Goal: Book appointment/travel/reservation

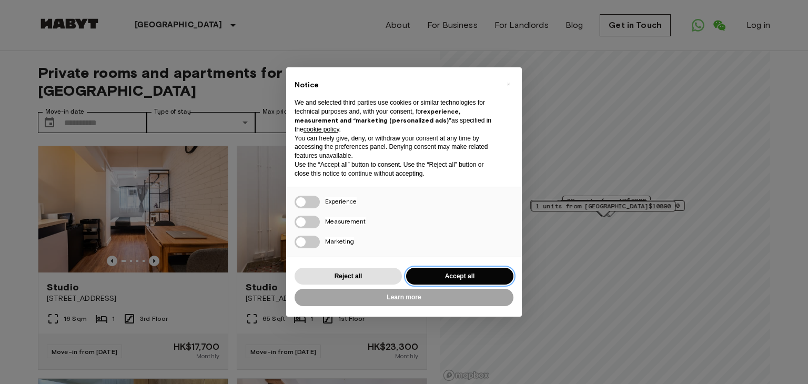
click at [468, 273] on button "Accept all" at bounding box center [459, 276] width 107 height 17
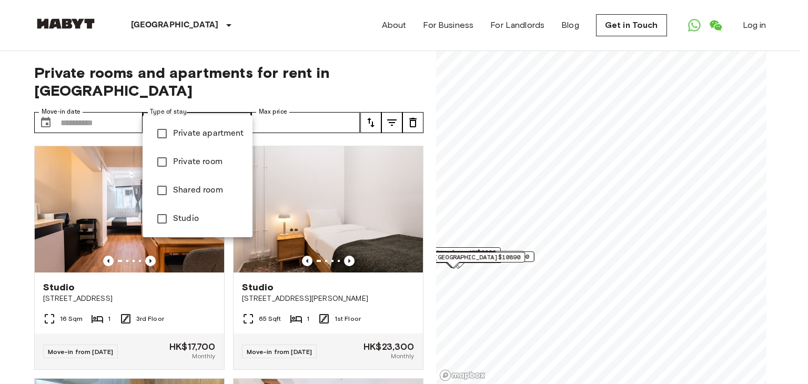
type input "******"
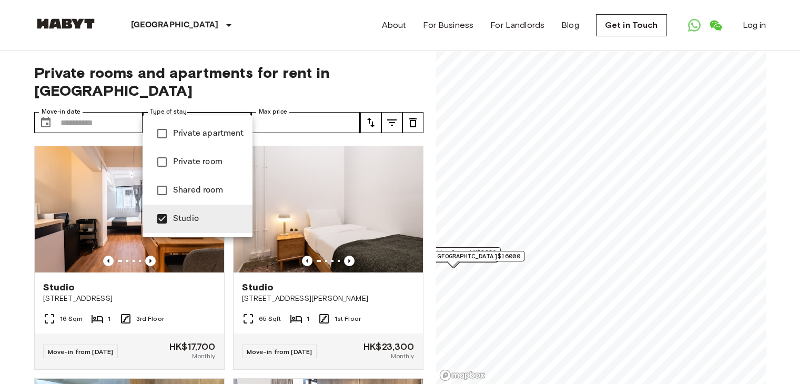
click at [313, 103] on div at bounding box center [404, 192] width 808 height 384
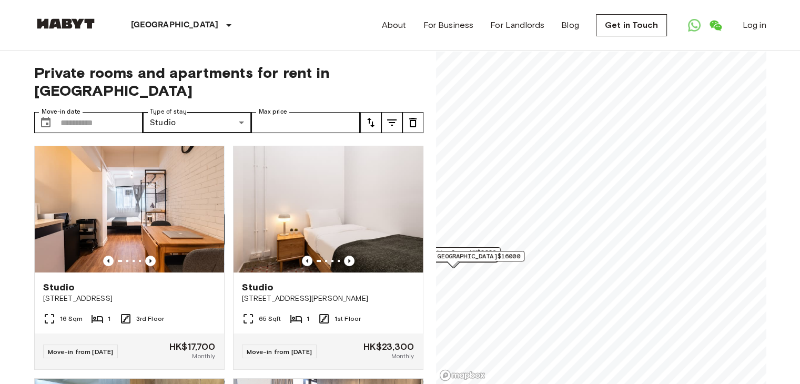
click at [371, 118] on icon "tune" at bounding box center [370, 122] width 7 height 9
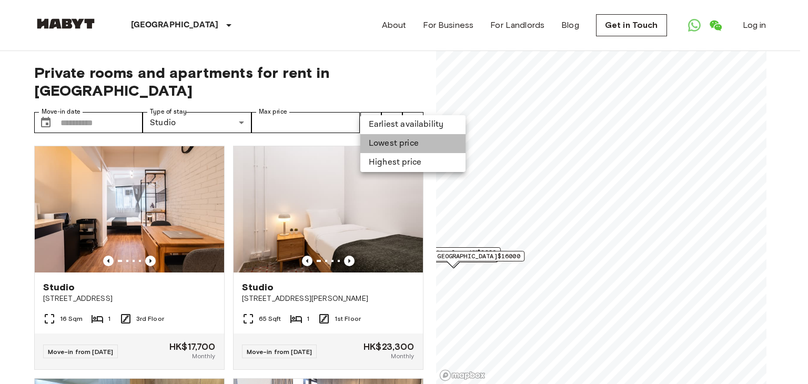
click at [395, 144] on li "Lowest price" at bounding box center [412, 143] width 105 height 19
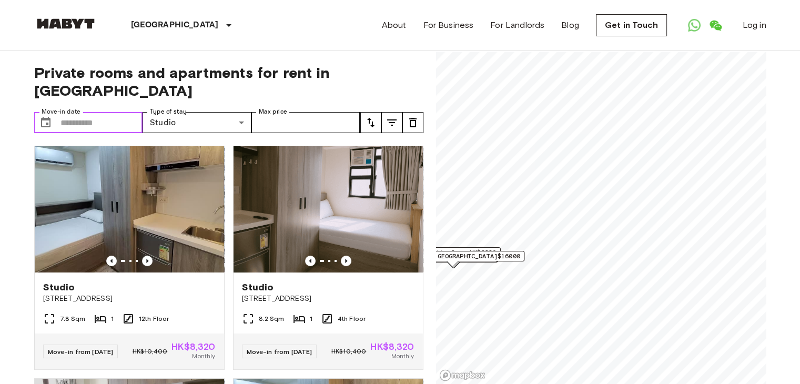
click at [104, 112] on input "Move-in date" at bounding box center [101, 122] width 83 height 21
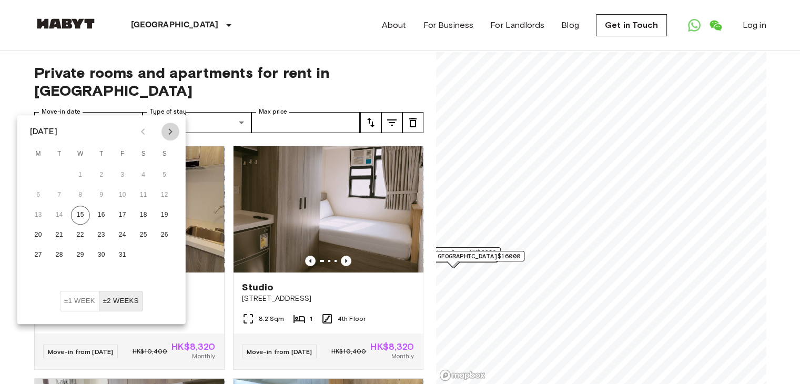
click at [168, 131] on icon "Next month" at bounding box center [170, 131] width 13 height 13
click at [168, 134] on icon "Next month" at bounding box center [170, 131] width 13 height 13
click at [100, 174] on button "1" at bounding box center [101, 175] width 19 height 19
type input "**********"
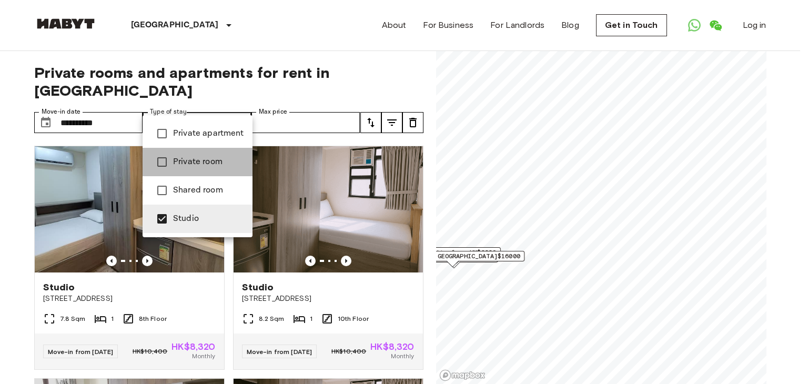
click at [212, 158] on span "Private room" at bounding box center [208, 162] width 71 height 13
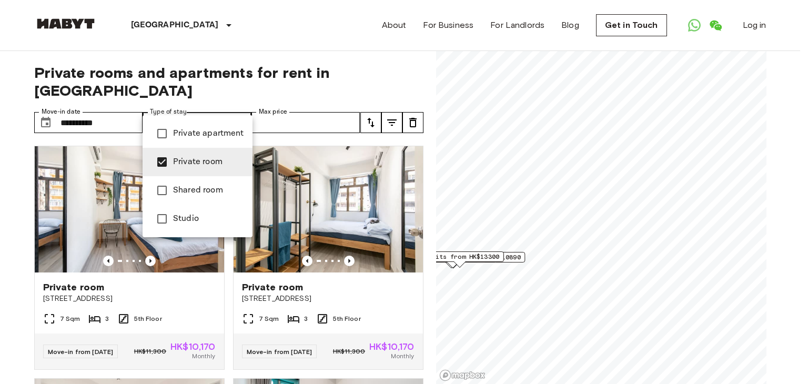
click at [425, 72] on div at bounding box center [404, 192] width 808 height 384
click at [190, 216] on span "Studio" at bounding box center [208, 218] width 71 height 13
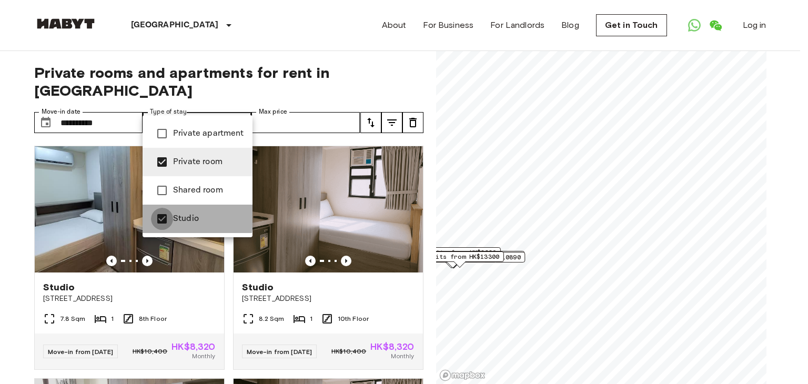
type input "**********"
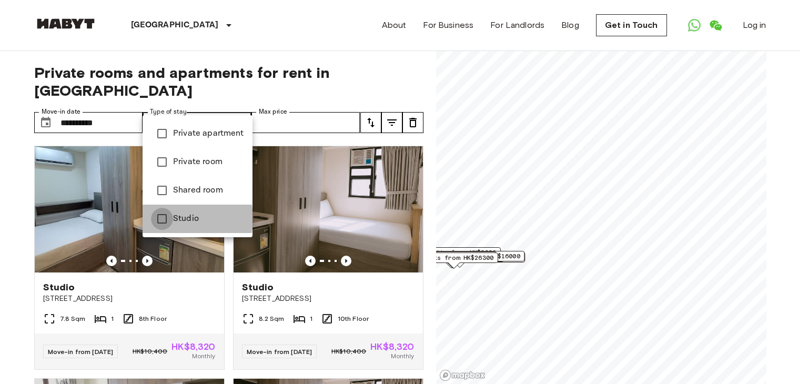
type input "******"
click at [4, 256] on div at bounding box center [404, 192] width 808 height 384
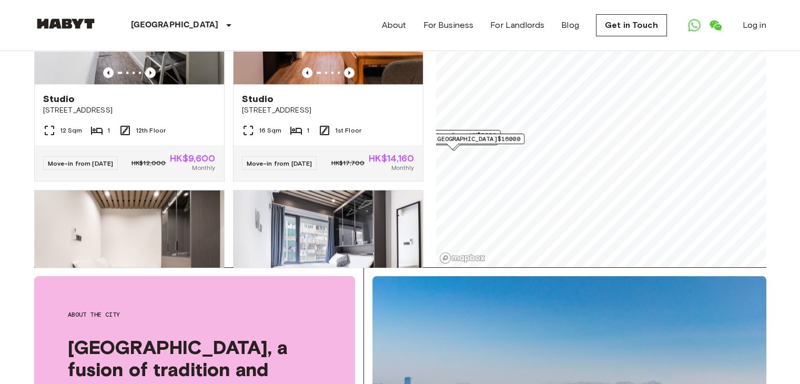
scroll to position [1466, 0]
click at [130, 84] on img at bounding box center [129, 20] width 189 height 126
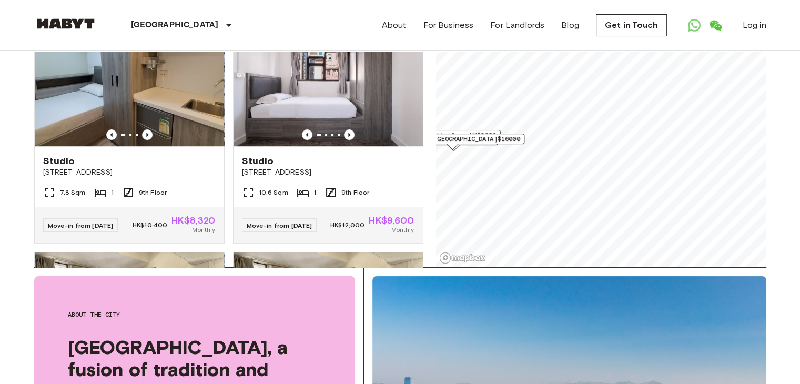
scroll to position [703, 0]
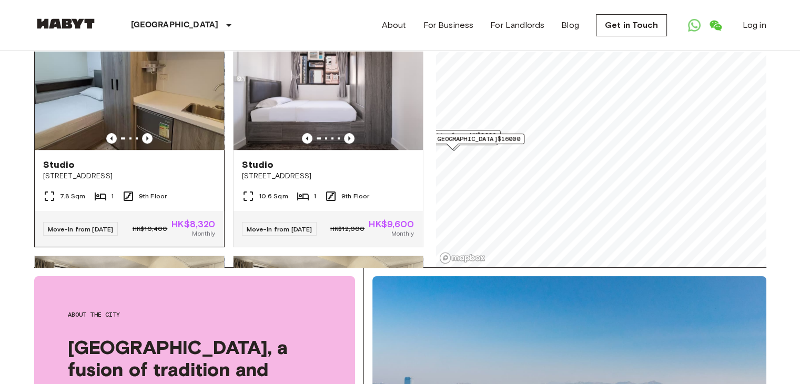
click at [160, 99] on img at bounding box center [129, 87] width 189 height 126
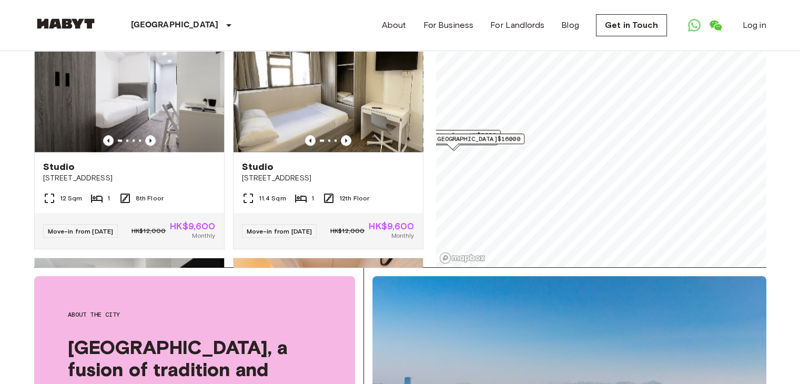
scroll to position [1165, 0]
click at [337, 130] on img at bounding box center [327, 89] width 189 height 126
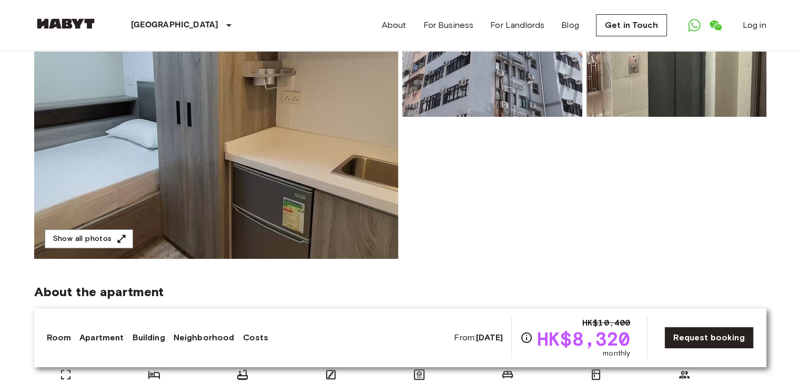
scroll to position [137, 0]
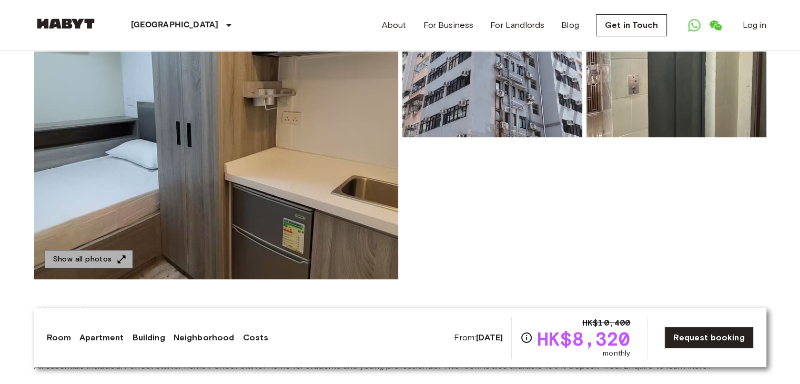
click at [105, 255] on button "Show all photos" at bounding box center [89, 259] width 88 height 19
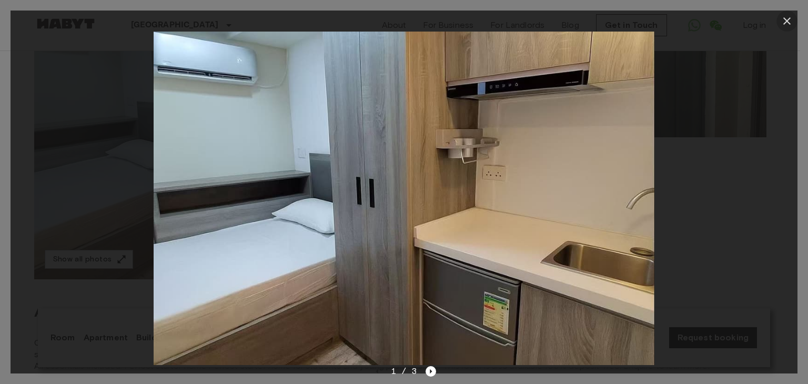
click at [785, 17] on icon "button" at bounding box center [786, 21] width 13 height 13
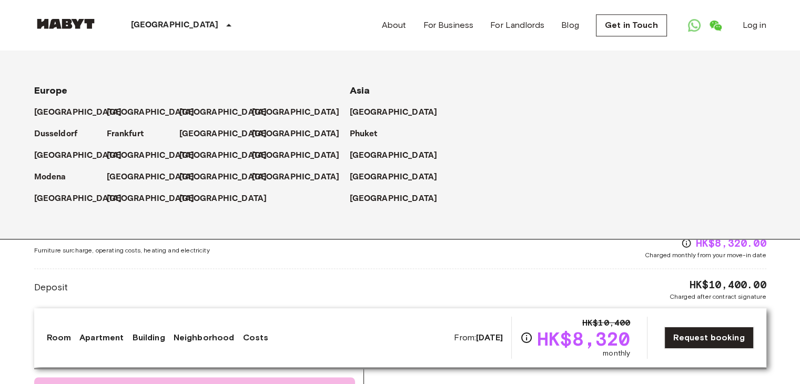
scroll to position [1356, 0]
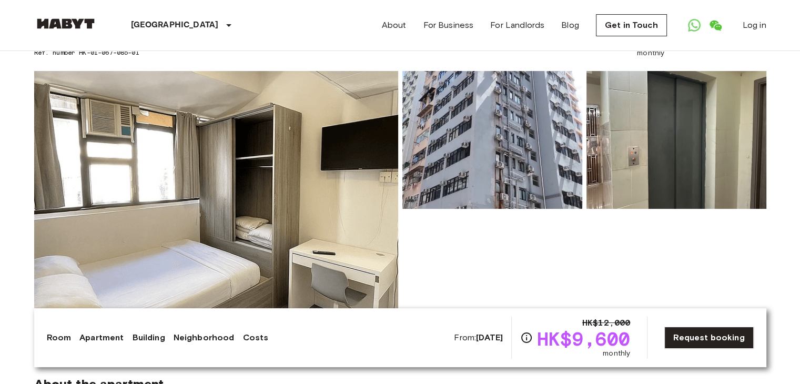
scroll to position [65, 0]
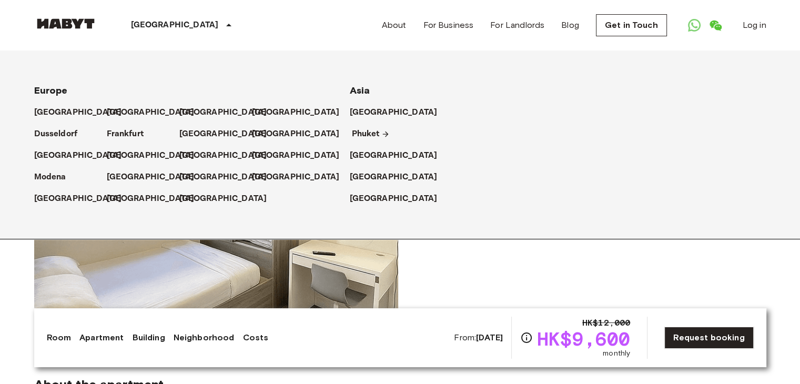
click at [358, 135] on p "Phuket" at bounding box center [366, 134] width 28 height 13
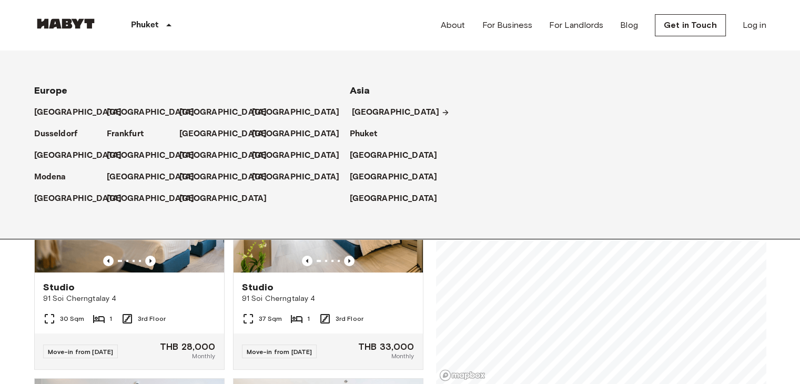
click at [373, 110] on p "[GEOGRAPHIC_DATA]" at bounding box center [396, 112] width 88 height 13
